Goal: Information Seeking & Learning: Learn about a topic

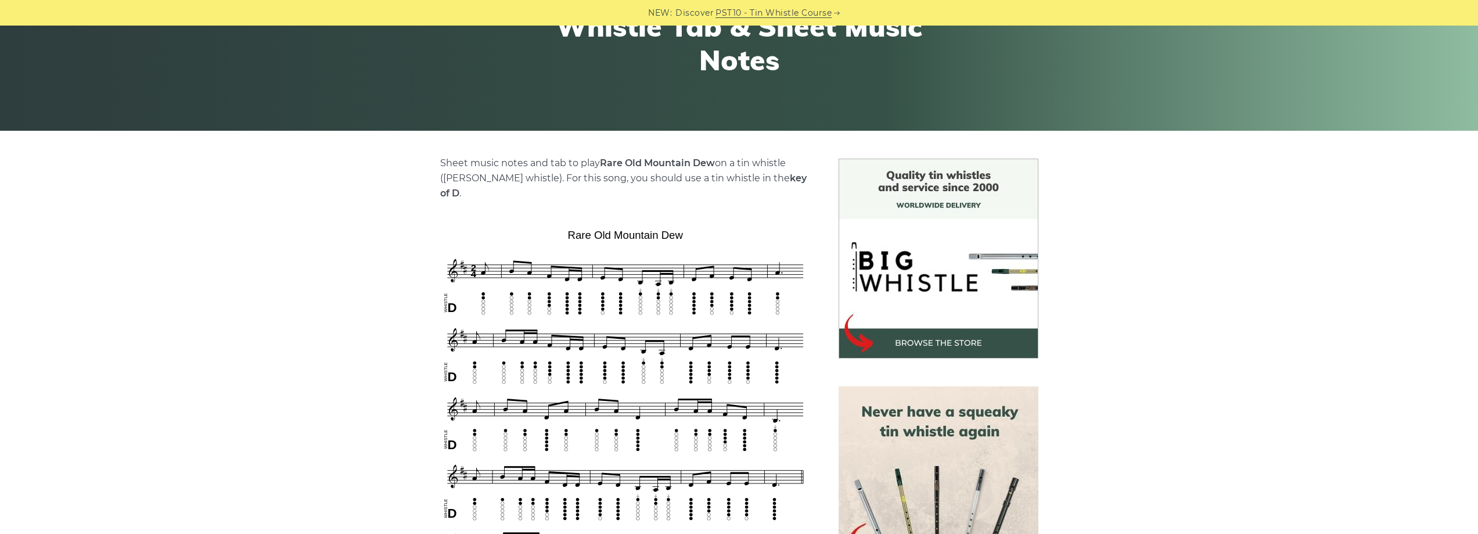
scroll to position [290, 0]
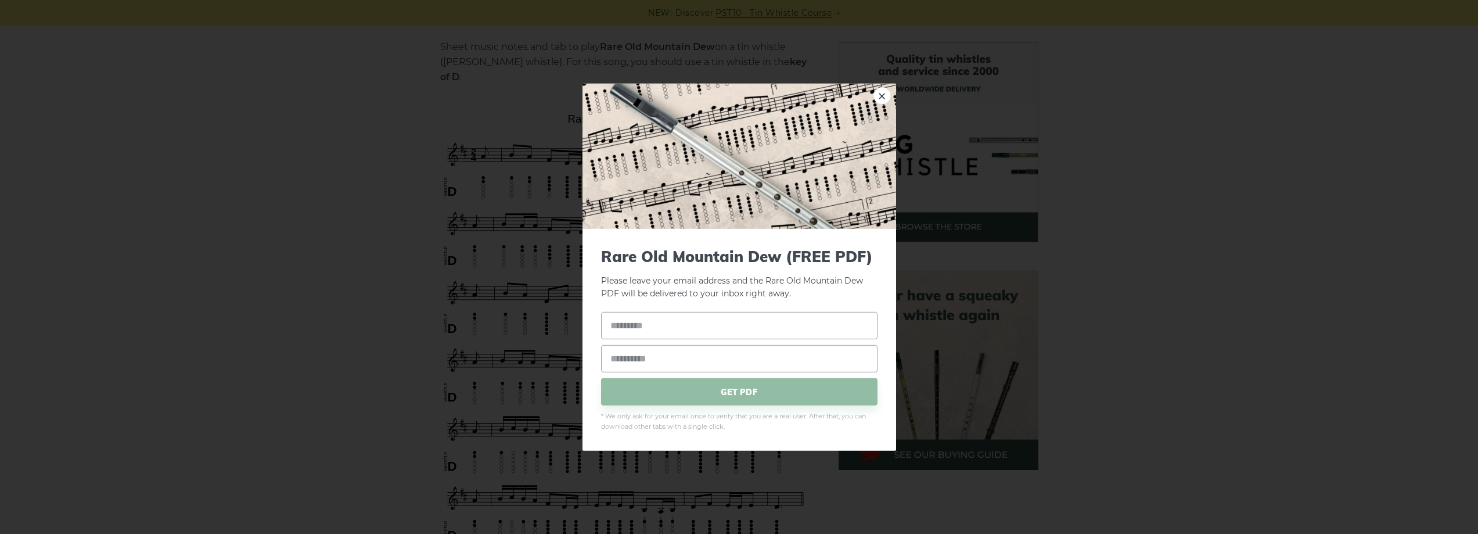
drag, startPoint x: 567, startPoint y: 99, endPoint x: 612, endPoint y: 103, distance: 45.5
drag, startPoint x: 483, startPoint y: 92, endPoint x: 503, endPoint y: 88, distance: 20.2
click at [484, 91] on div "× Rare Old Mountain Dew (FREE PDF) Please leave your email address and the Rare…" at bounding box center [739, 267] width 1478 height 534
click at [881, 93] on link "×" at bounding box center [882, 95] width 17 height 17
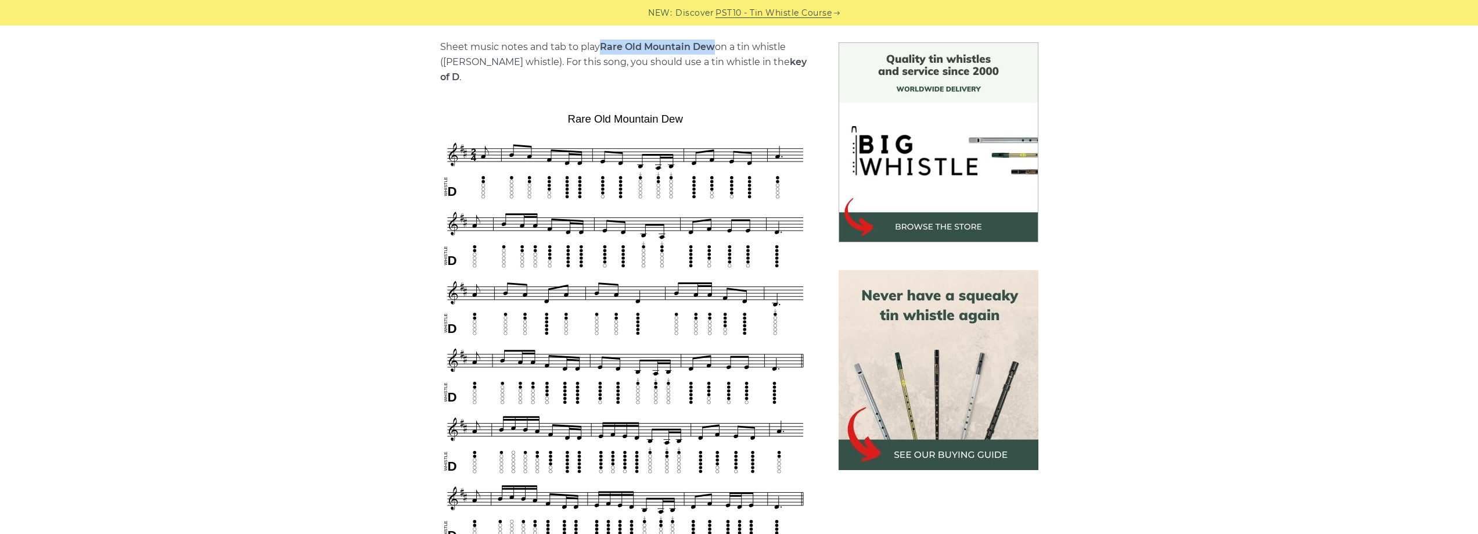
drag, startPoint x: 603, startPoint y: 44, endPoint x: 711, endPoint y: 52, distance: 108.3
click at [711, 52] on strong "Rare Old Mountain Dew" at bounding box center [657, 46] width 115 height 11
click at [705, 51] on strong "Rare Old Mountain Dew" at bounding box center [657, 46] width 115 height 11
click at [671, 46] on strong "Rare Old Mountain Dew" at bounding box center [657, 46] width 115 height 11
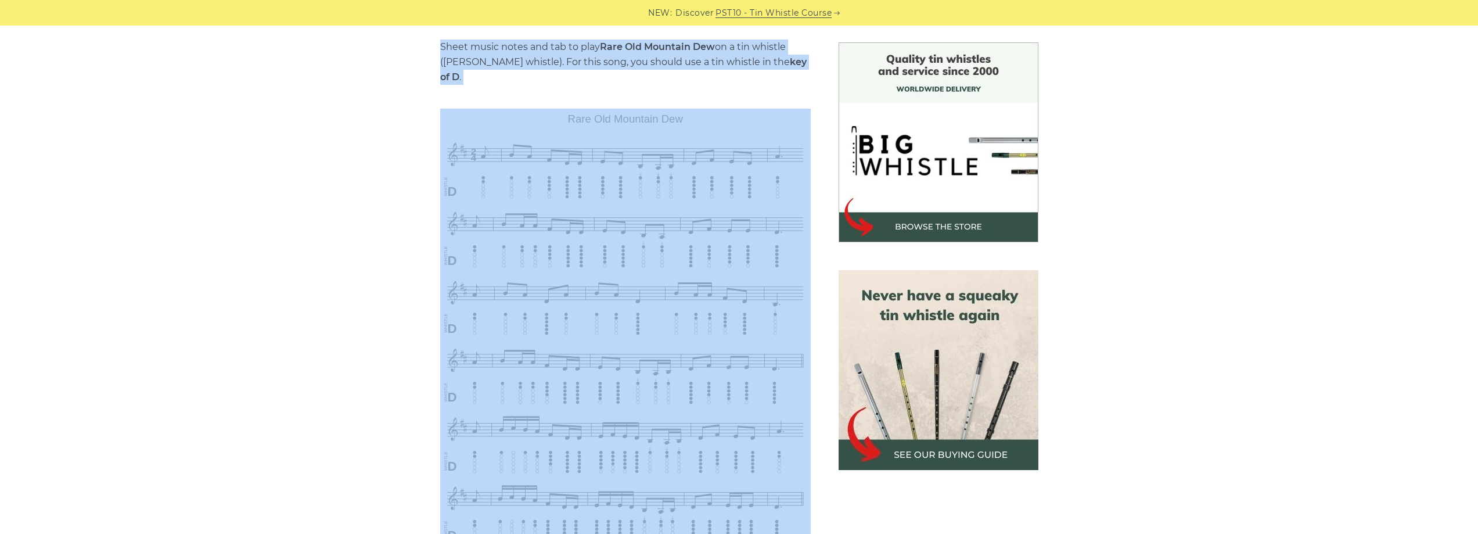
click at [671, 46] on strong "Rare Old Mountain Dew" at bounding box center [657, 46] width 115 height 11
click at [605, 44] on strong "Rare Old Mountain Dew" at bounding box center [657, 46] width 115 height 11
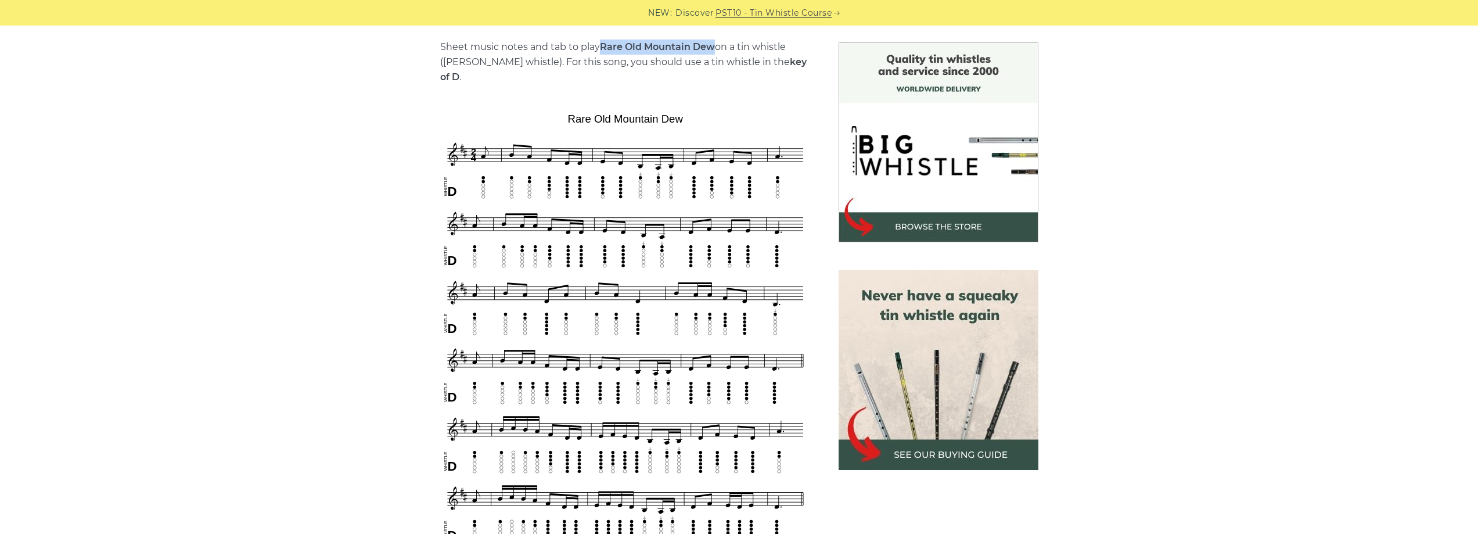
drag, startPoint x: 601, startPoint y: 46, endPoint x: 712, endPoint y: 49, distance: 111.0
click at [712, 49] on strong "Rare Old Mountain Dew" at bounding box center [657, 46] width 115 height 11
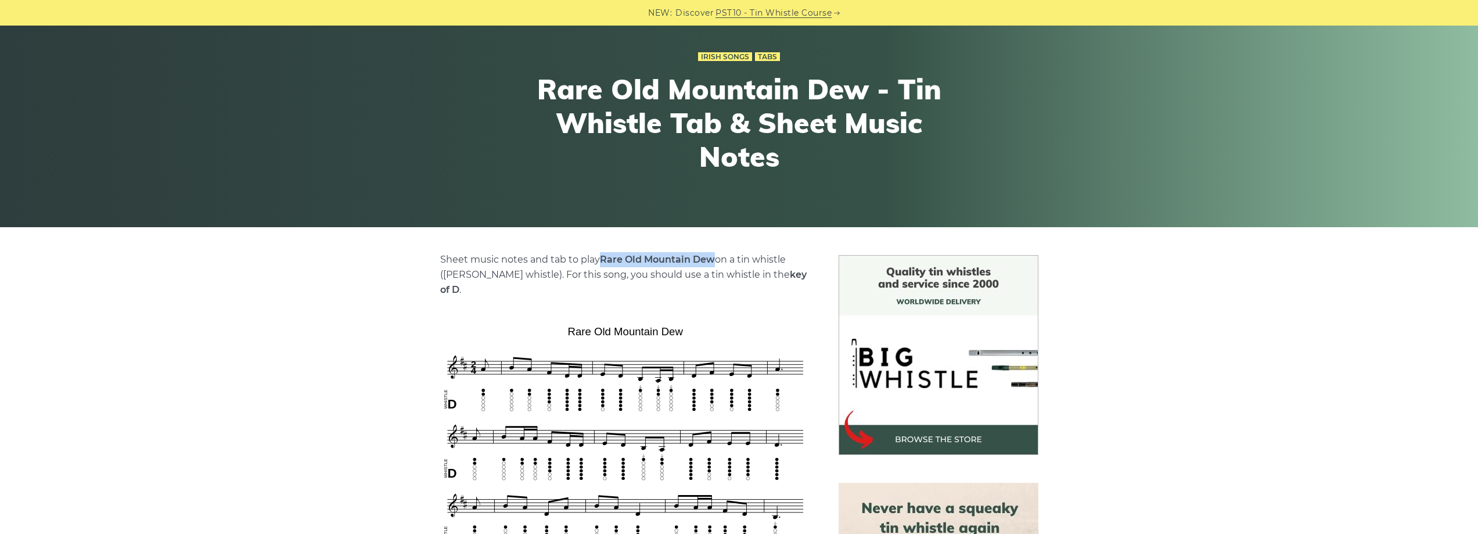
scroll to position [58, 0]
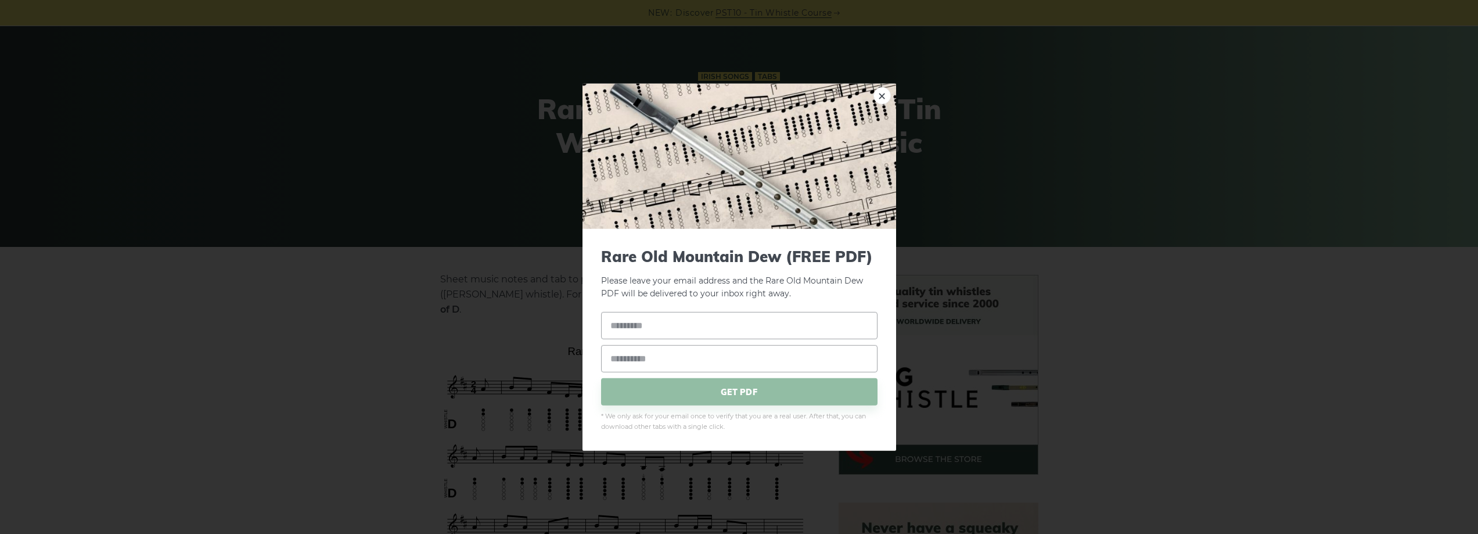
click at [895, 100] on img at bounding box center [740, 155] width 314 height 145
click at [886, 98] on link "×" at bounding box center [882, 95] width 17 height 17
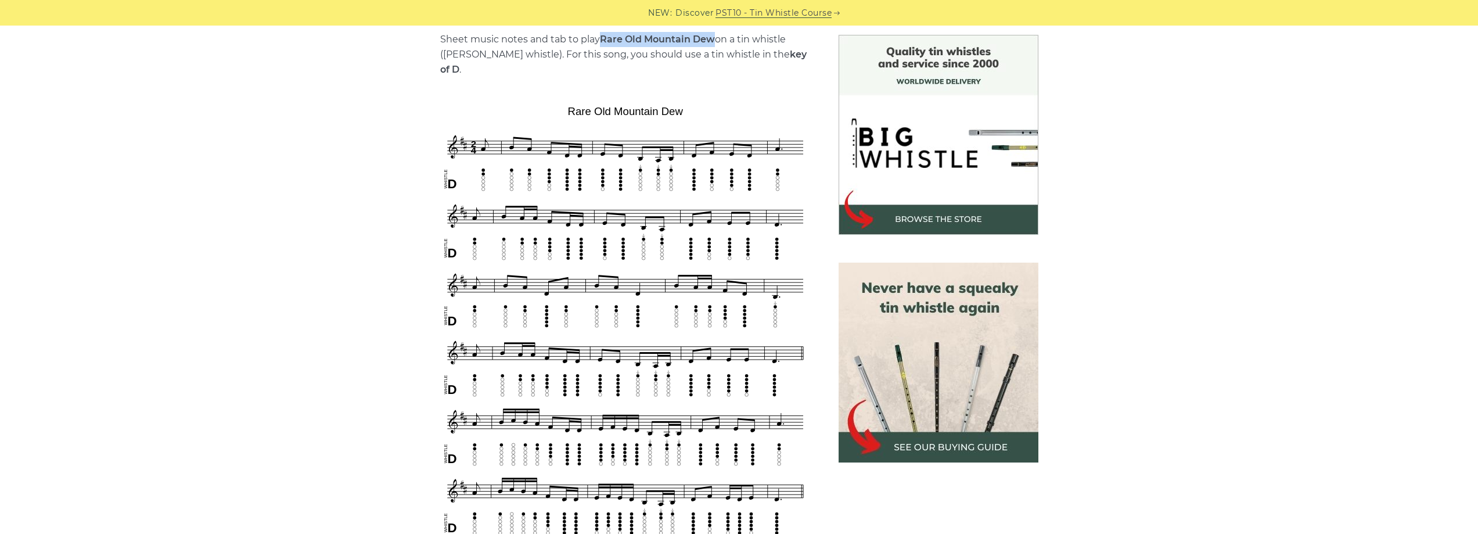
scroll to position [348, 0]
